Goal: Task Accomplishment & Management: Use online tool/utility

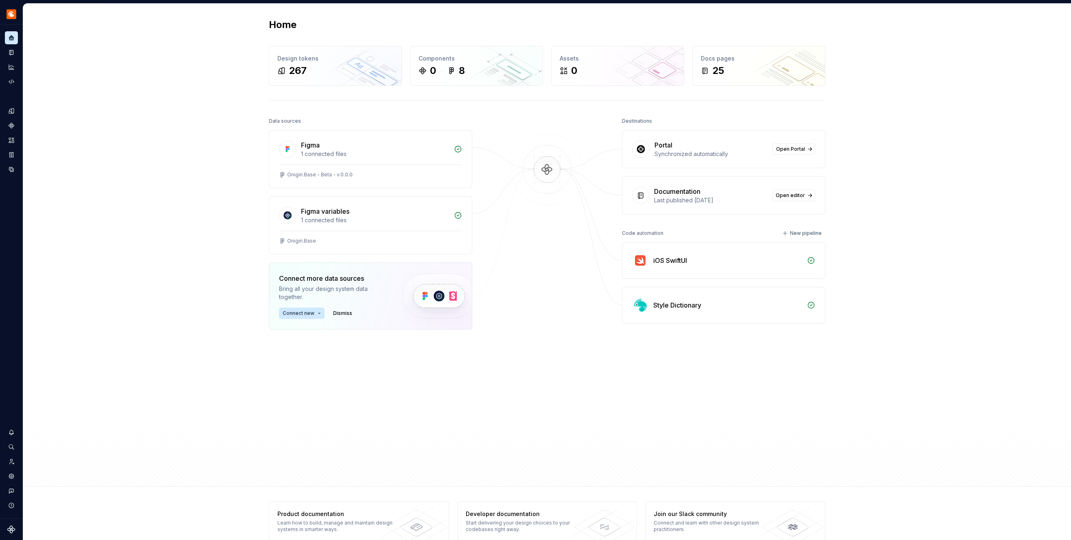
click at [712, 307] on div "Style Dictionary" at bounding box center [727, 305] width 149 height 10
click at [724, 308] on div "Style Dictionary" at bounding box center [727, 305] width 149 height 10
click at [706, 307] on div "Style Dictionary" at bounding box center [727, 305] width 149 height 10
click at [651, 237] on div "Code automation" at bounding box center [642, 233] width 41 height 11
click at [651, 233] on div "Code automation" at bounding box center [642, 233] width 41 height 11
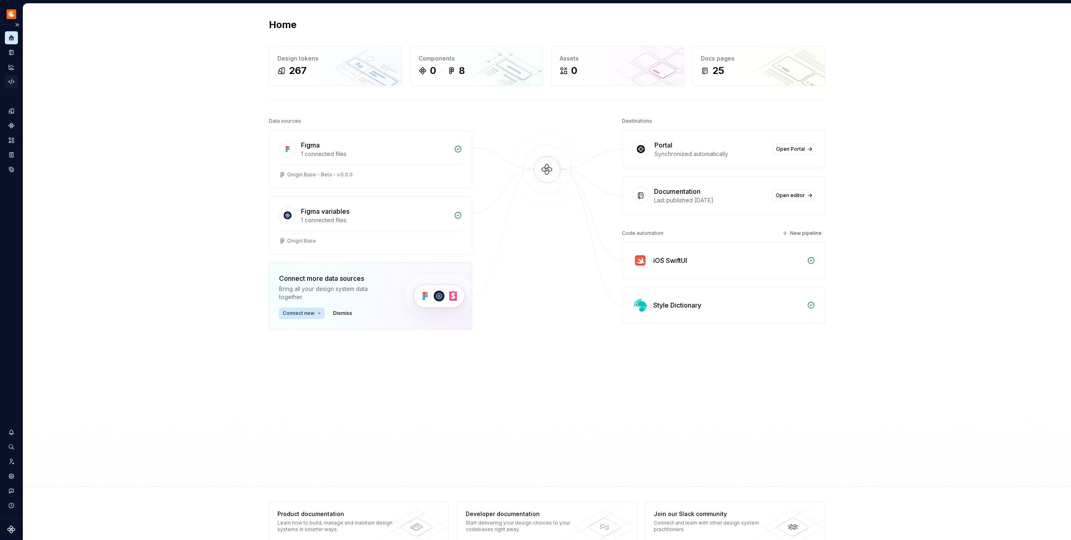
click at [17, 80] on div "Code automation" at bounding box center [11, 81] width 13 height 13
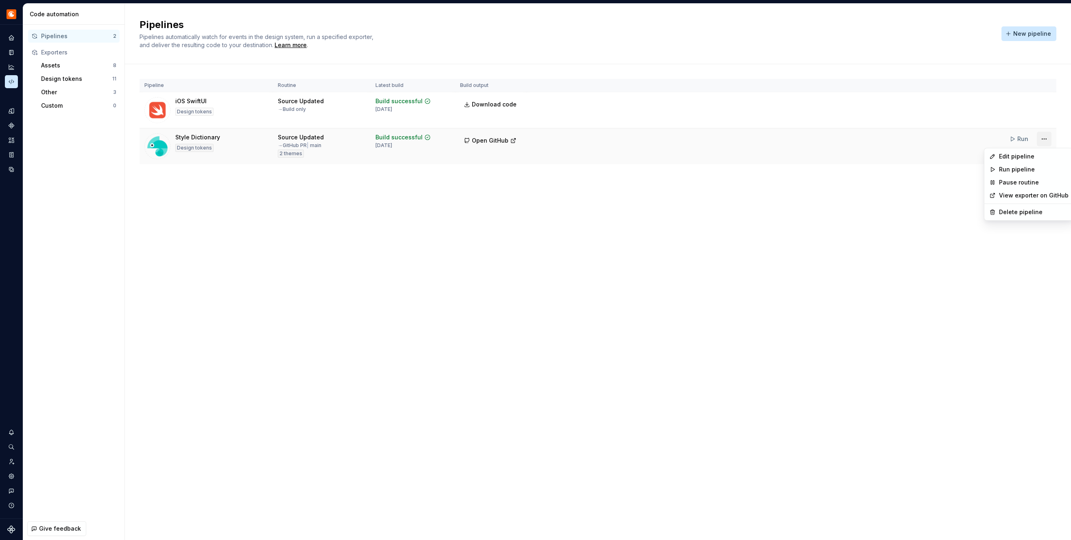
click at [1045, 137] on html "Onigiri (Alpha) Design system data Code automation Pipelines 2 Exporters Assets…" at bounding box center [535, 270] width 1071 height 540
click at [1045, 152] on div "Edit pipeline" at bounding box center [1029, 156] width 86 height 13
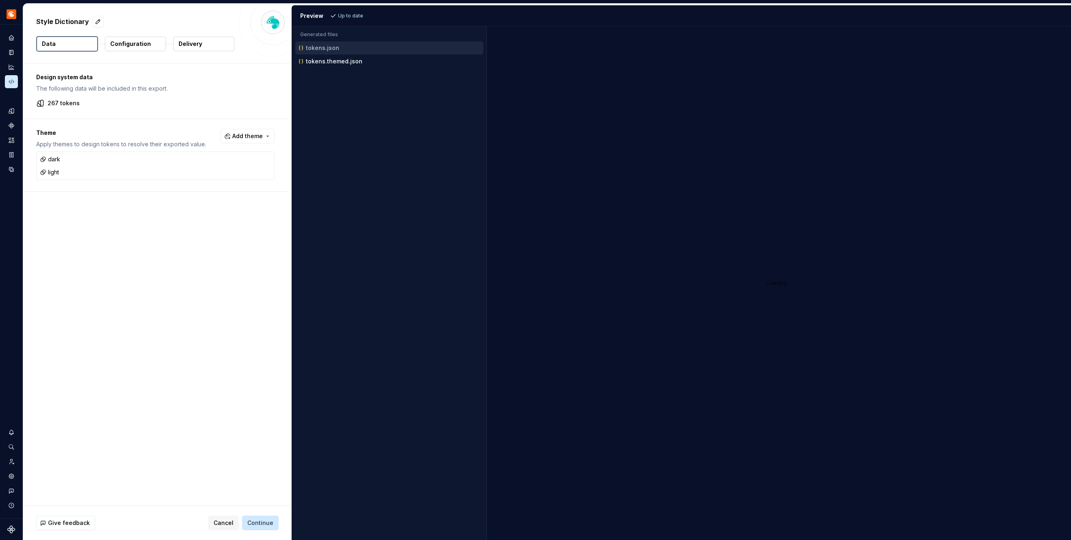
click at [134, 44] on p "Configuration" at bounding box center [130, 44] width 41 height 8
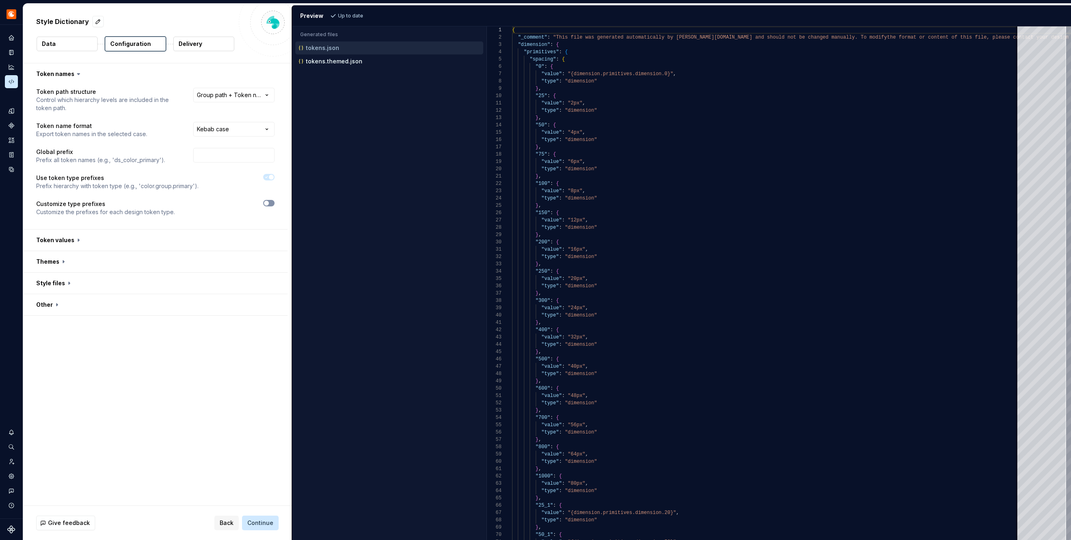
click at [269, 201] on span "button" at bounding box center [266, 203] width 5 height 5
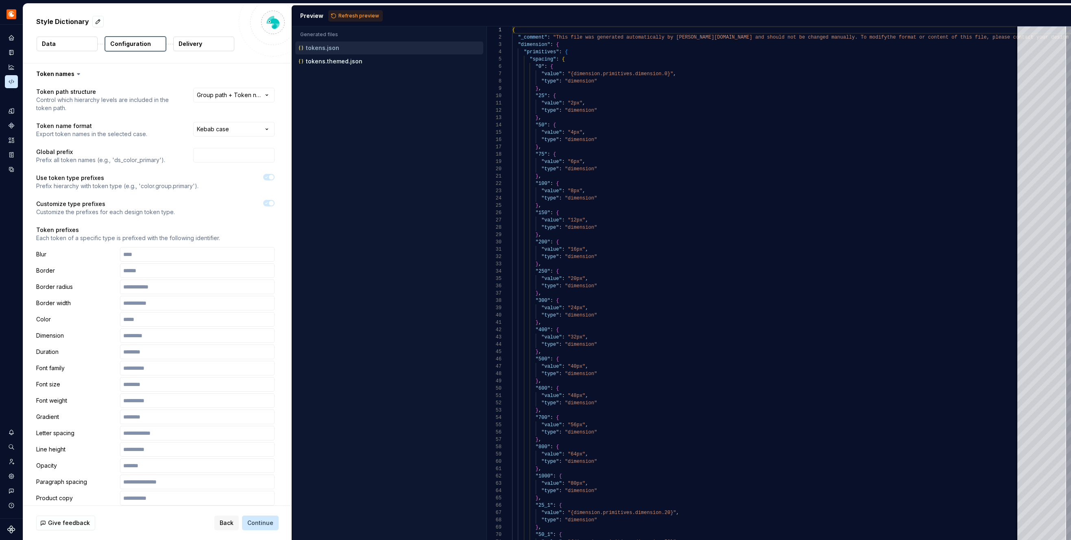
click at [274, 202] on span "button" at bounding box center [271, 203] width 5 height 5
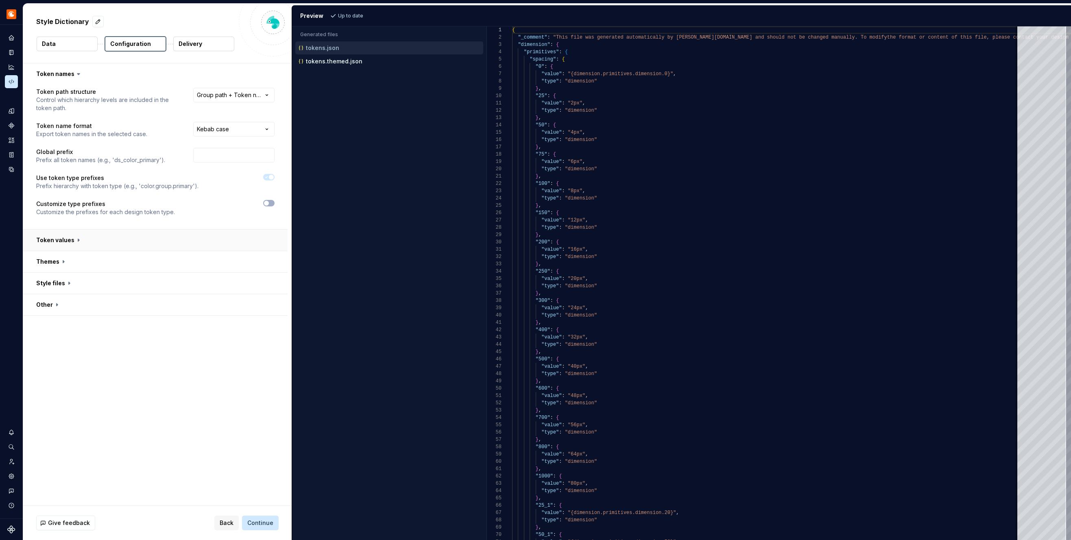
click at [162, 240] on button "button" at bounding box center [155, 240] width 264 height 21
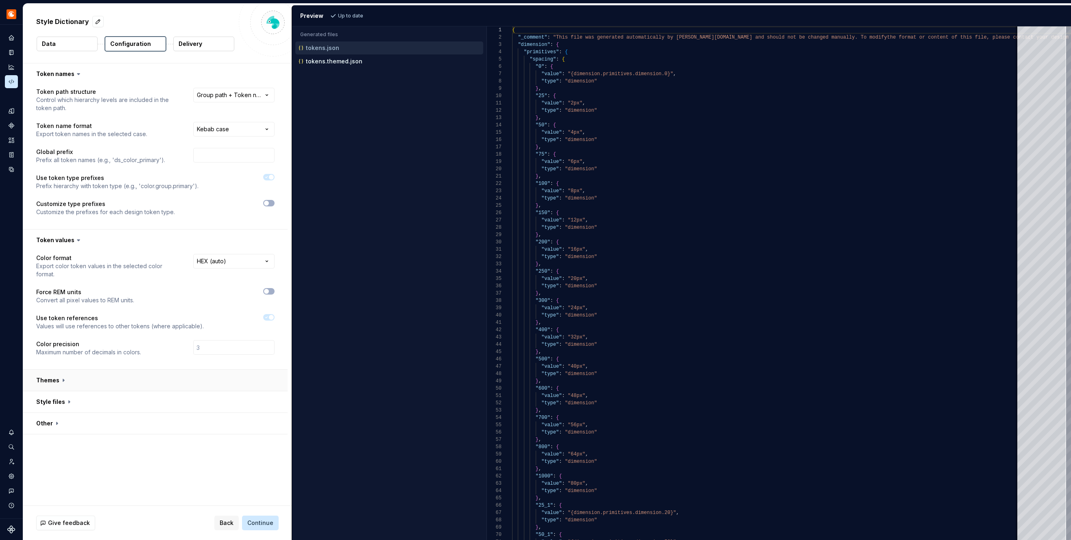
click at [158, 375] on button "button" at bounding box center [155, 380] width 264 height 21
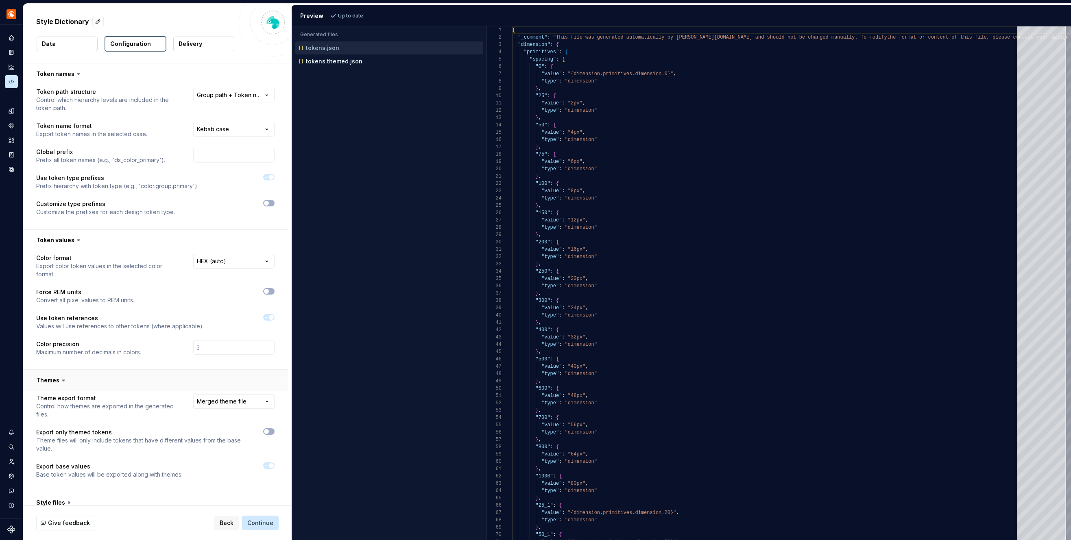
scroll to position [22, 0]
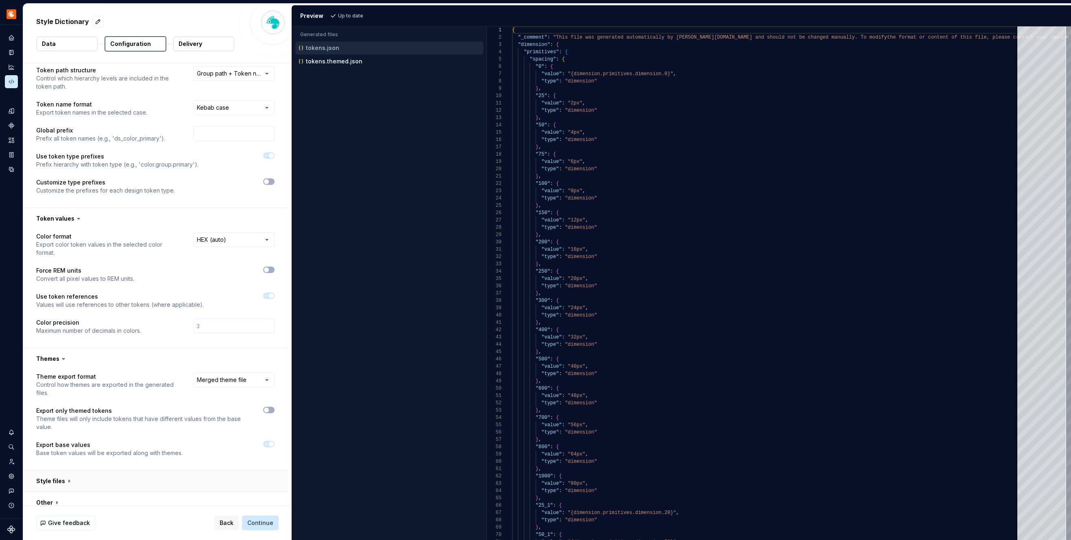
click at [148, 471] on button "button" at bounding box center [155, 481] width 264 height 21
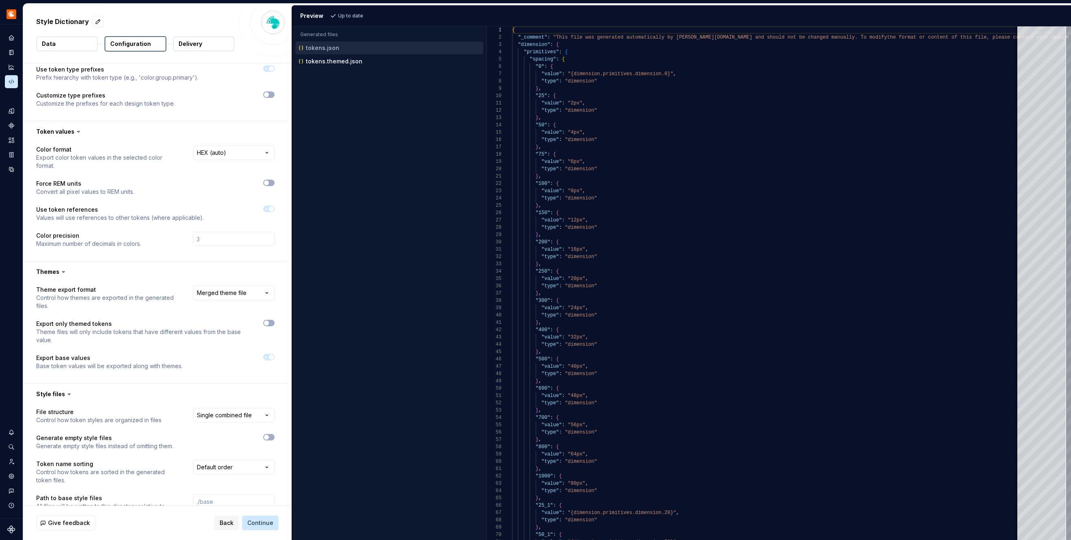
scroll to position [174, 0]
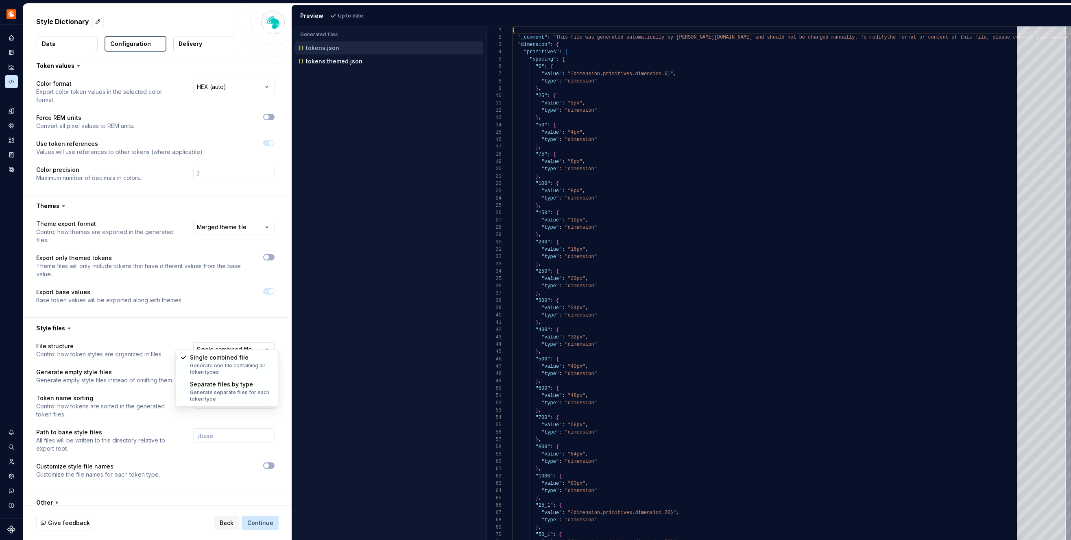
click at [210, 344] on html "**********" at bounding box center [535, 270] width 1071 height 540
click at [145, 335] on html "**********" at bounding box center [535, 270] width 1071 height 540
click at [127, 499] on button "button" at bounding box center [155, 502] width 264 height 21
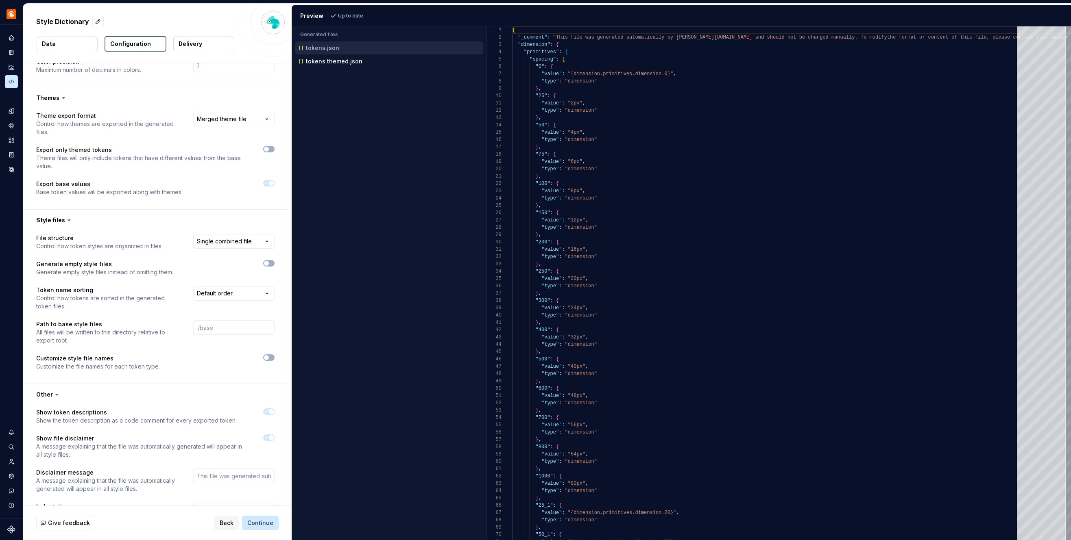
scroll to position [309, 0]
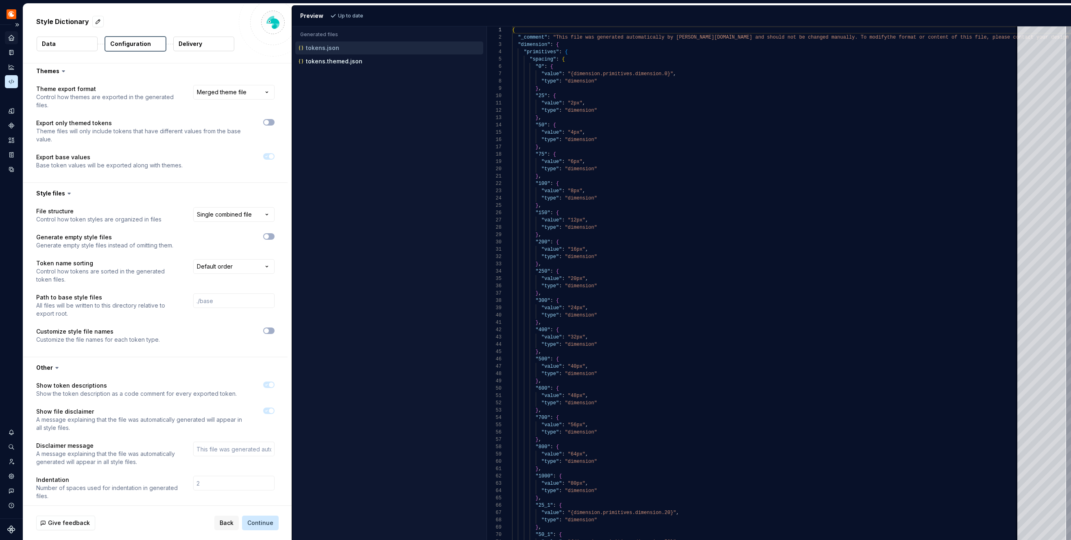
click at [13, 37] on icon "Home" at bounding box center [11, 37] width 5 height 5
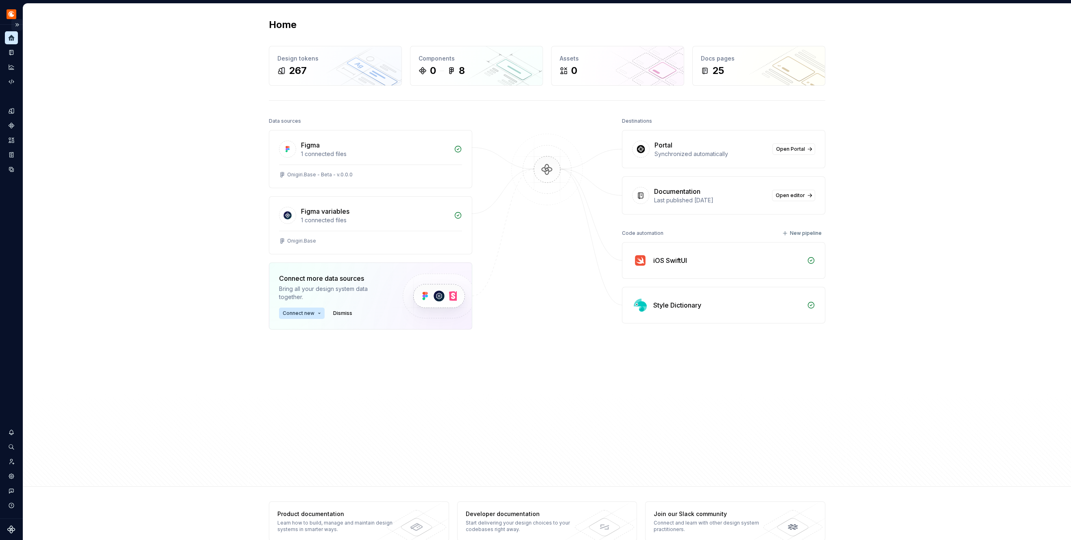
click at [18, 20] on button "Expand sidebar" at bounding box center [16, 24] width 11 height 11
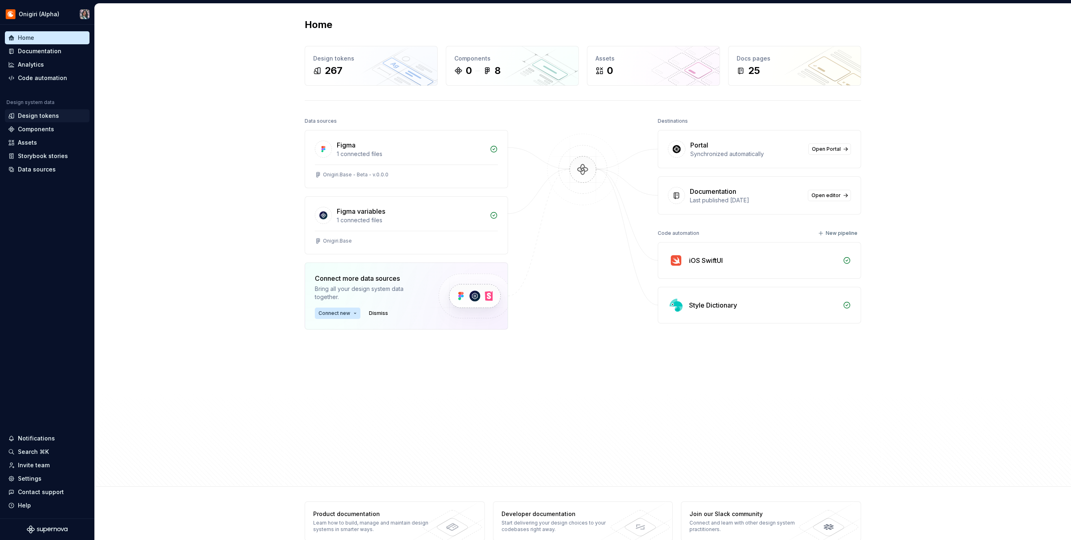
click at [41, 118] on div "Design tokens" at bounding box center [38, 116] width 41 height 8
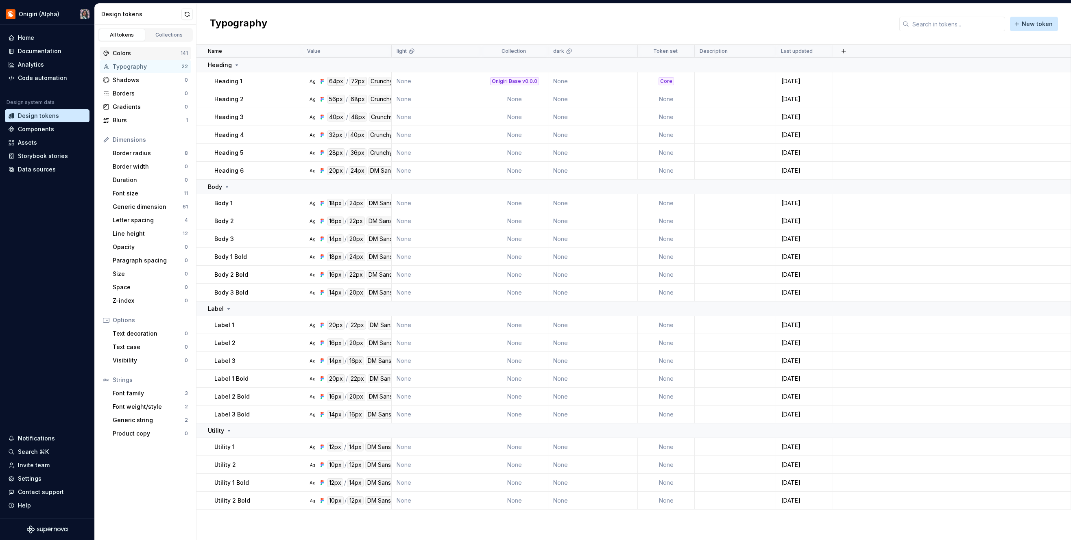
click at [150, 55] on div "Colors" at bounding box center [147, 53] width 68 height 8
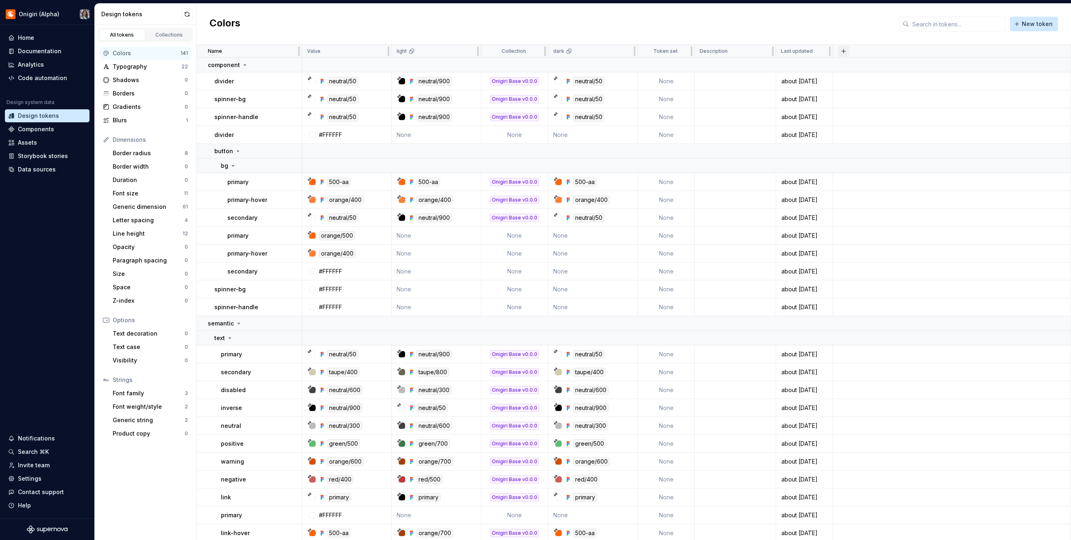
click at [846, 51] on button "button" at bounding box center [843, 51] width 11 height 11
click at [789, 24] on div "Colors New token" at bounding box center [633, 24] width 874 height 41
click at [52, 79] on div "Code automation" at bounding box center [42, 78] width 49 height 8
